Goal: Information Seeking & Learning: Learn about a topic

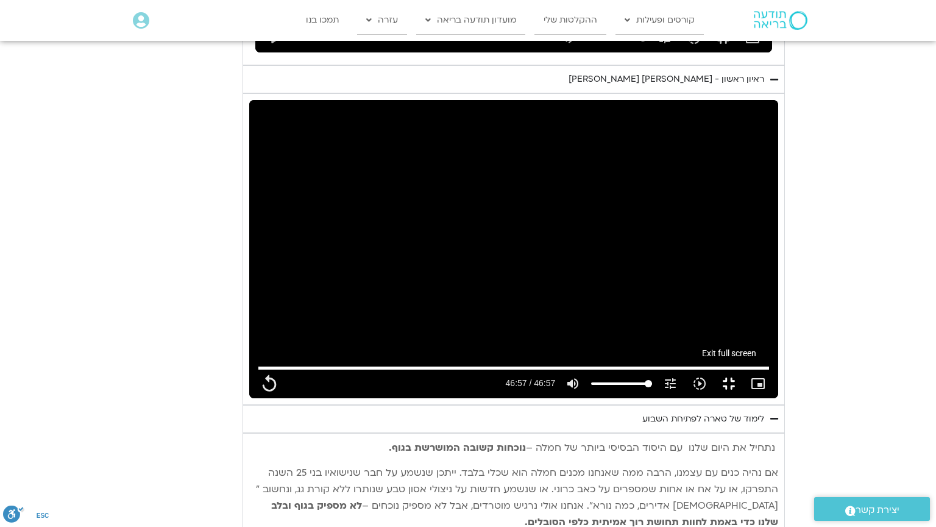
click at [744, 398] on button "fullscreen_exit" at bounding box center [728, 383] width 29 height 29
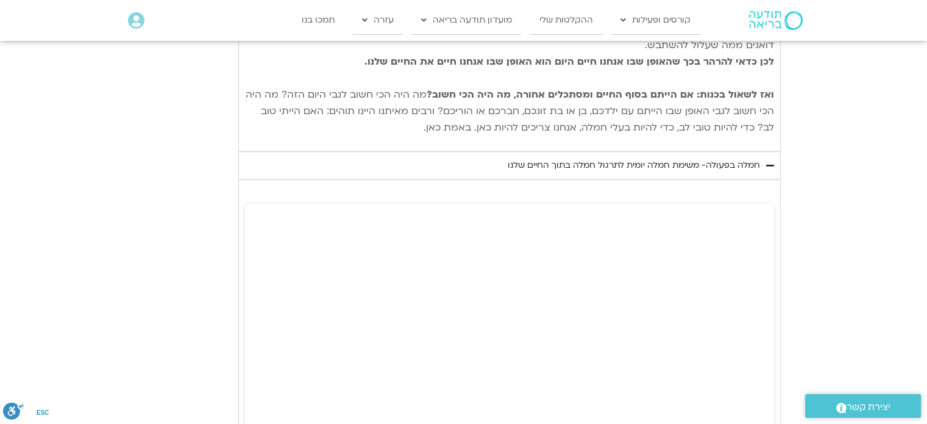
scroll to position [1646, 0]
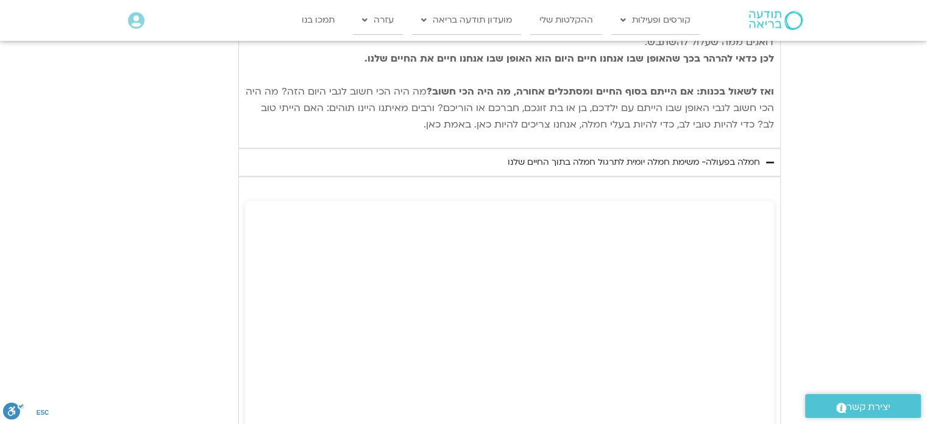
click at [768, 158] on icon "Accordion. Open links with Enter or Space, close with Escape, and navigate with…" at bounding box center [770, 162] width 8 height 9
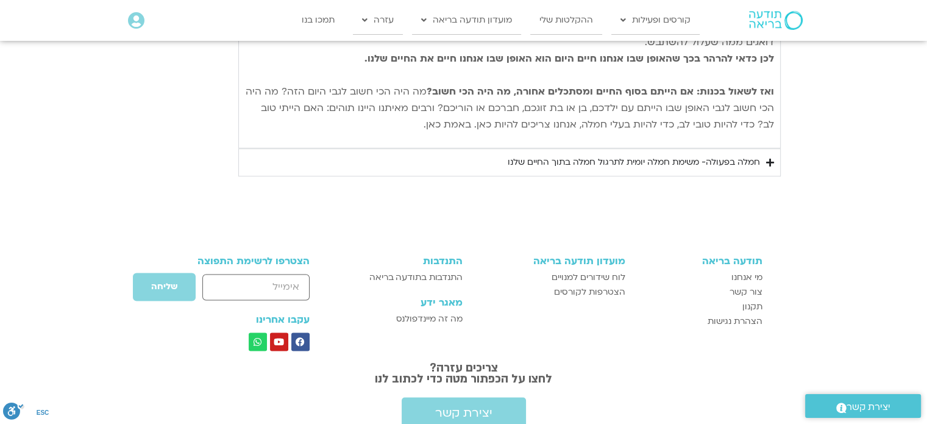
click at [768, 158] on icon "Accordion. Open links with Enter or Space, close with Escape, and navigate with…" at bounding box center [770, 162] width 8 height 9
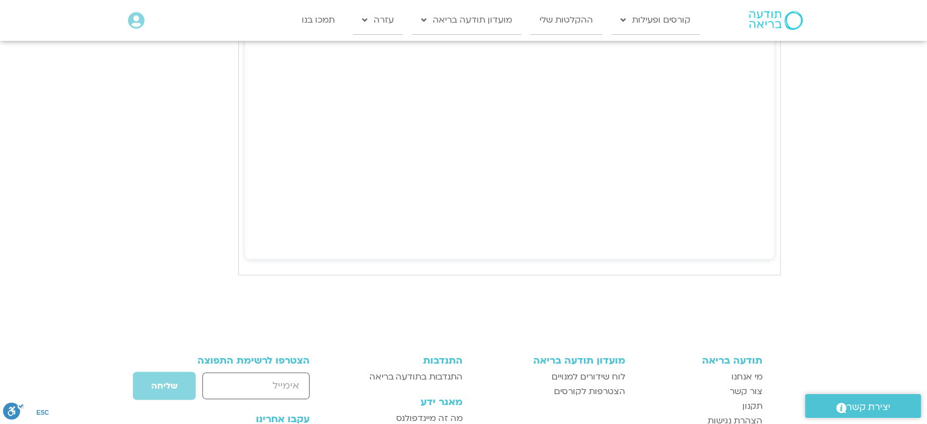
scroll to position [2338, 0]
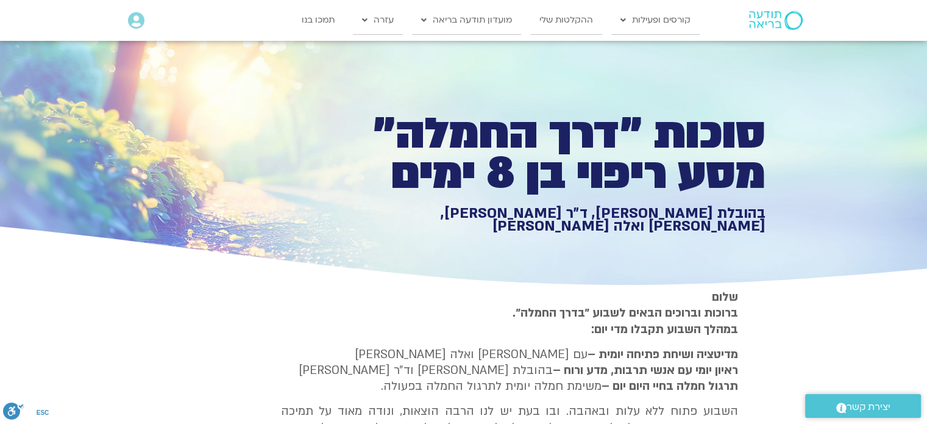
scroll to position [0, 0]
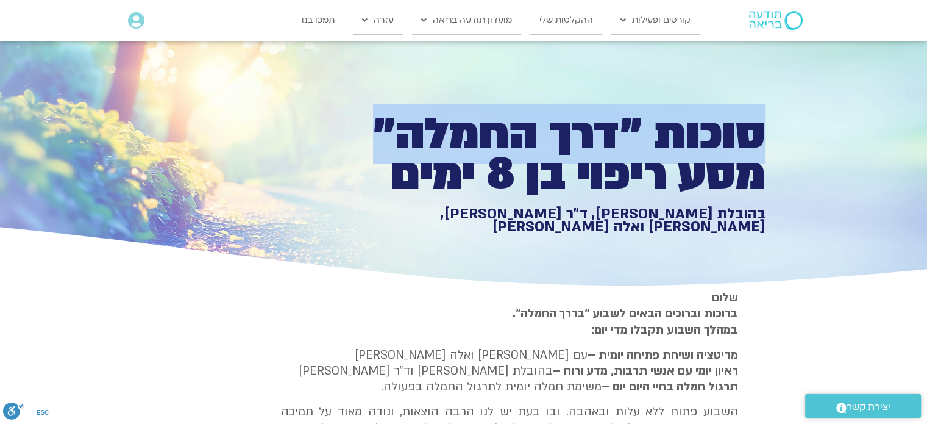
drag, startPoint x: 758, startPoint y: 143, endPoint x: 369, endPoint y: 146, distance: 388.8
click at [369, 146] on h1 "סוכות ״דרך החמלה״ מסע ריפוי בן 8 ימים" at bounding box center [554, 155] width 422 height 80
click at [376, 148] on h1 "סוכות ״דרך החמלה״ מסע ריפוי בן 8 ימים" at bounding box center [554, 155] width 422 height 80
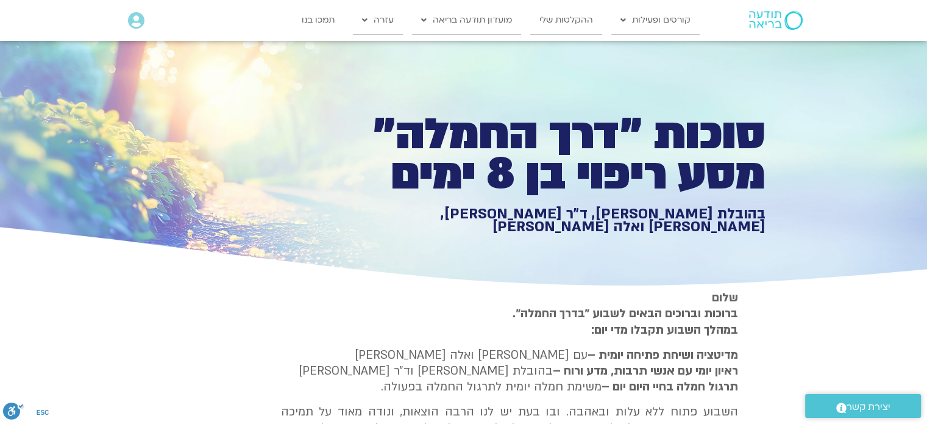
click at [376, 148] on h1 "סוכות ״דרך החמלה״ מסע ריפוי בן 8 ימים" at bounding box center [554, 155] width 422 height 80
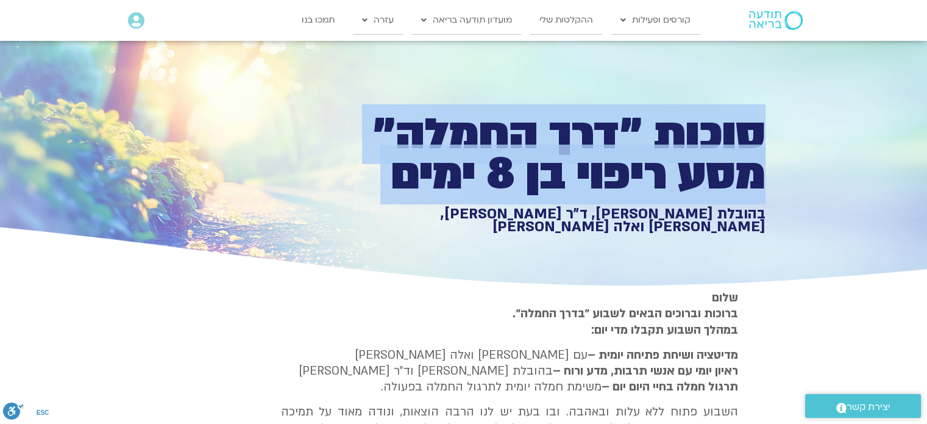
click at [376, 148] on h1 "סוכות ״דרך החמלה״ מסע ריפוי בן 8 ימים" at bounding box center [554, 155] width 422 height 80
copy div "סוכות ״דרך החמלה״ מסע ריפוי בן 8 ימים"
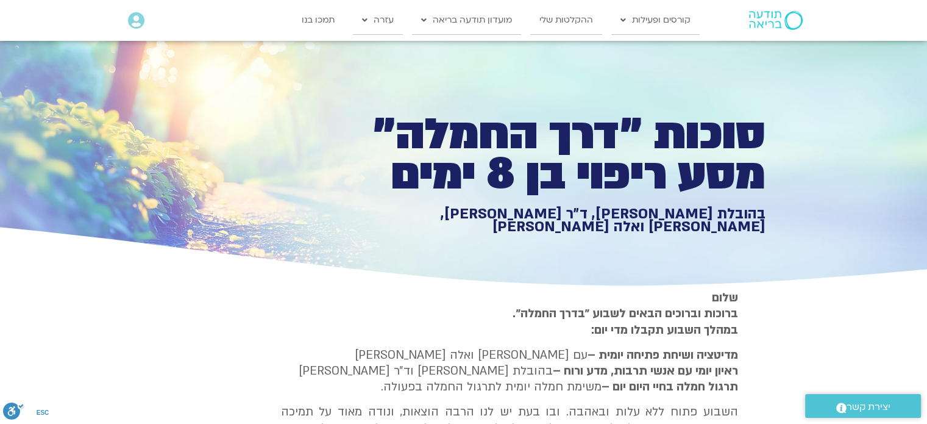
click at [447, 288] on div "סוכות ״דרך החמלה״ מסע ריפוי בן 8 ימים בהובלת [PERSON_NAME], ד״ר [PERSON_NAME], …" at bounding box center [463, 163] width 603 height 253
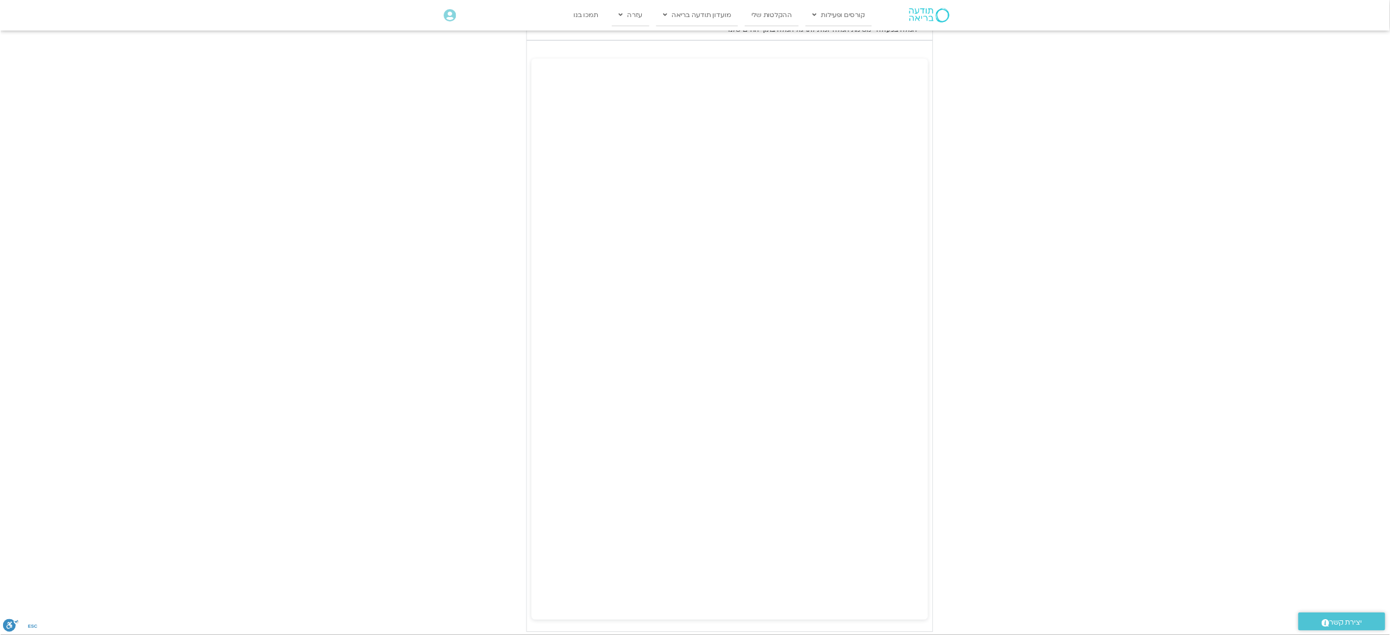
scroll to position [1767, 0]
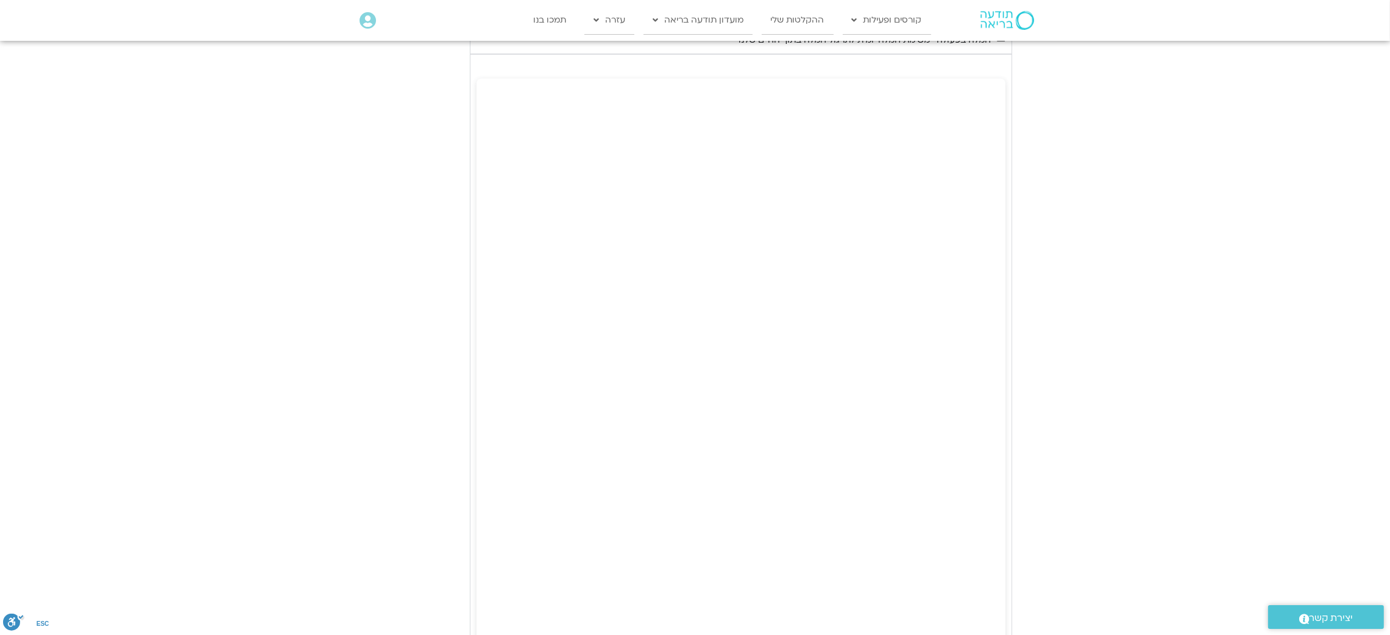
drag, startPoint x: 1727, startPoint y: 2, endPoint x: 1043, endPoint y: 386, distance: 783.7
type input "2817.733333"
